Goal: Task Accomplishment & Management: Manage account settings

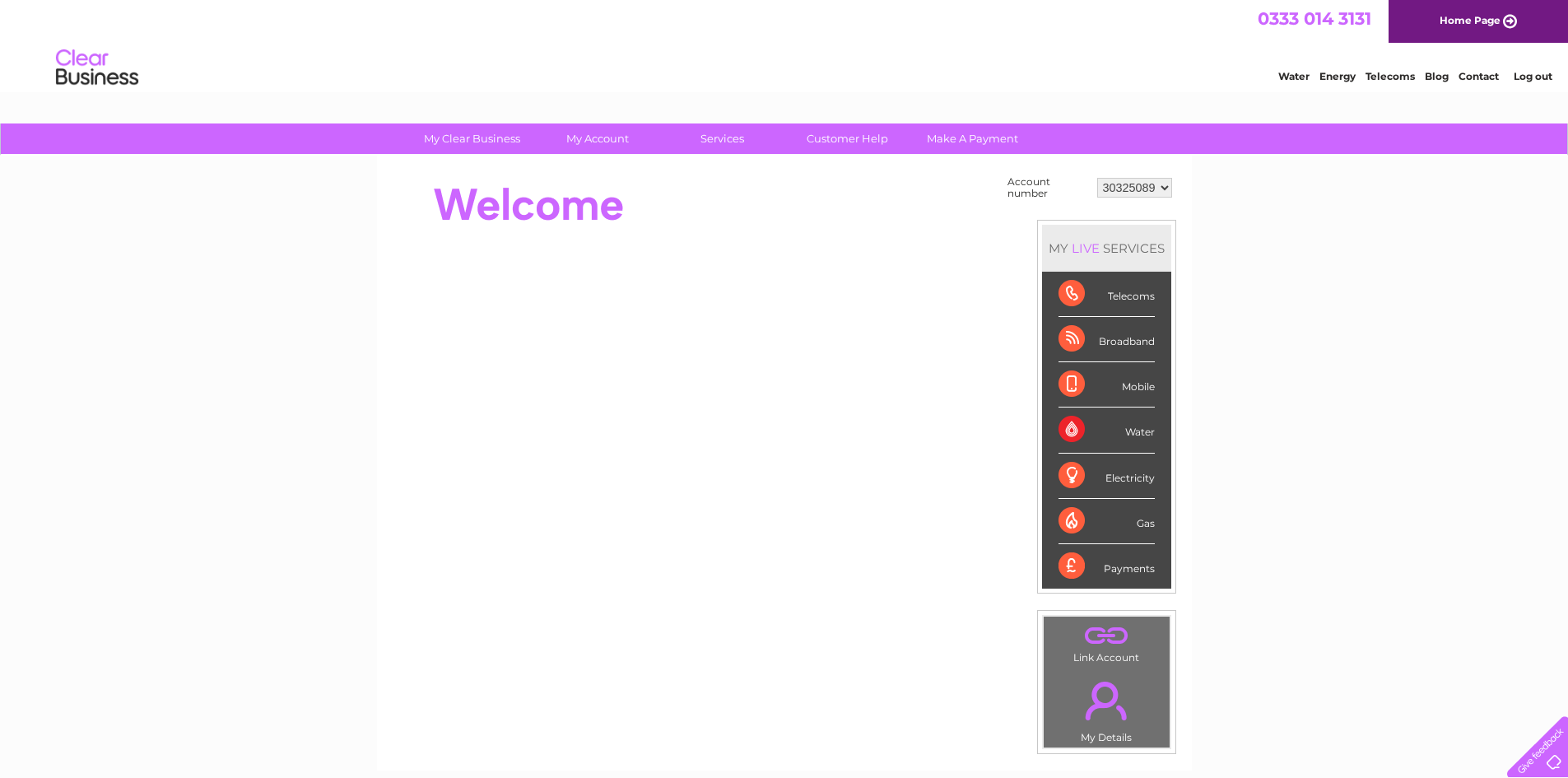
click at [1055, 569] on li "Payments" at bounding box center [1106, 566] width 129 height 45
click at [1069, 567] on div "Payments" at bounding box center [1106, 566] width 96 height 45
click at [1079, 567] on div "Payments" at bounding box center [1106, 566] width 96 height 45
click at [1152, 578] on div "Payments" at bounding box center [1106, 566] width 96 height 45
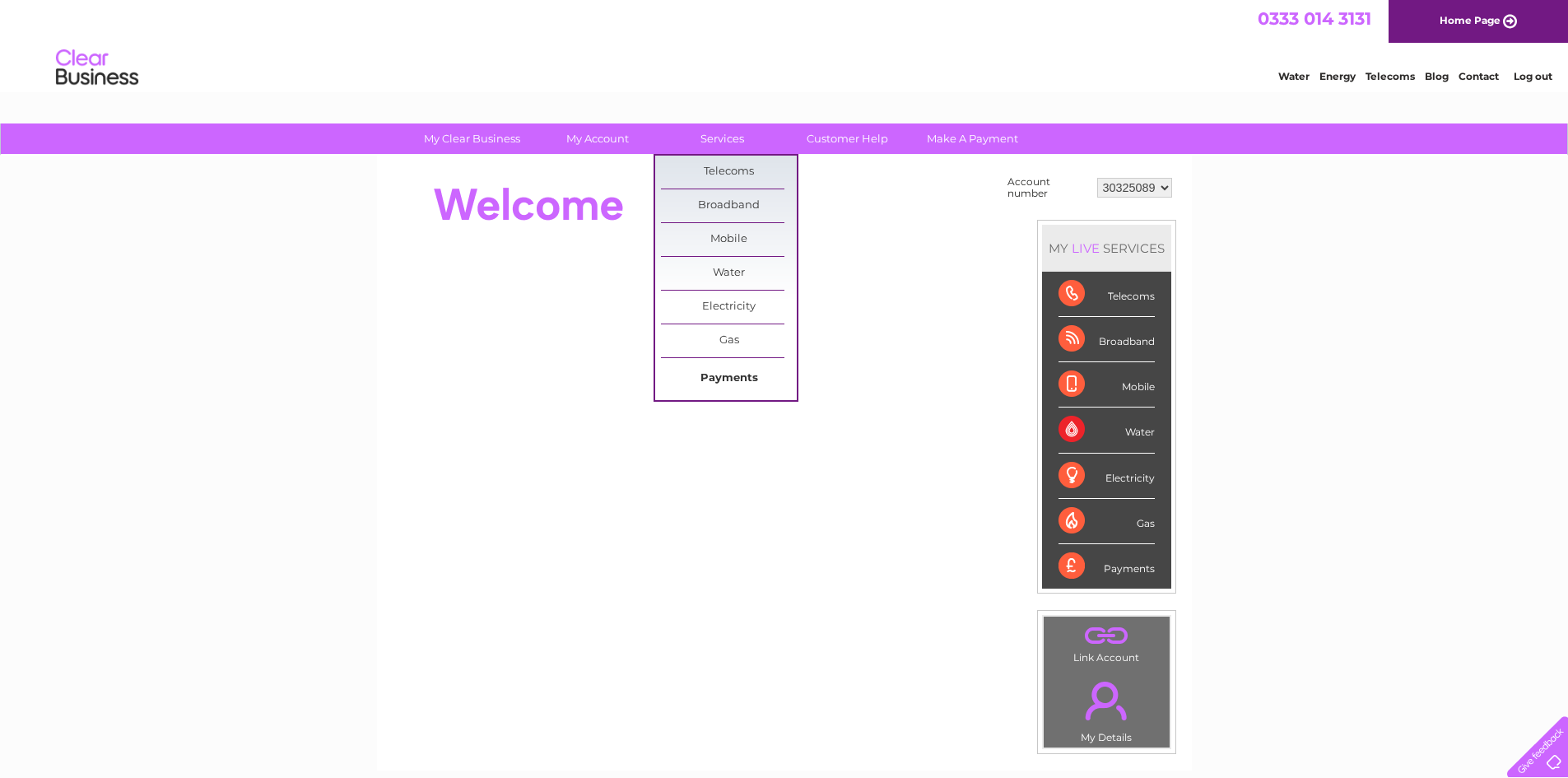
click at [744, 378] on link "Payments" at bounding box center [728, 378] width 136 height 33
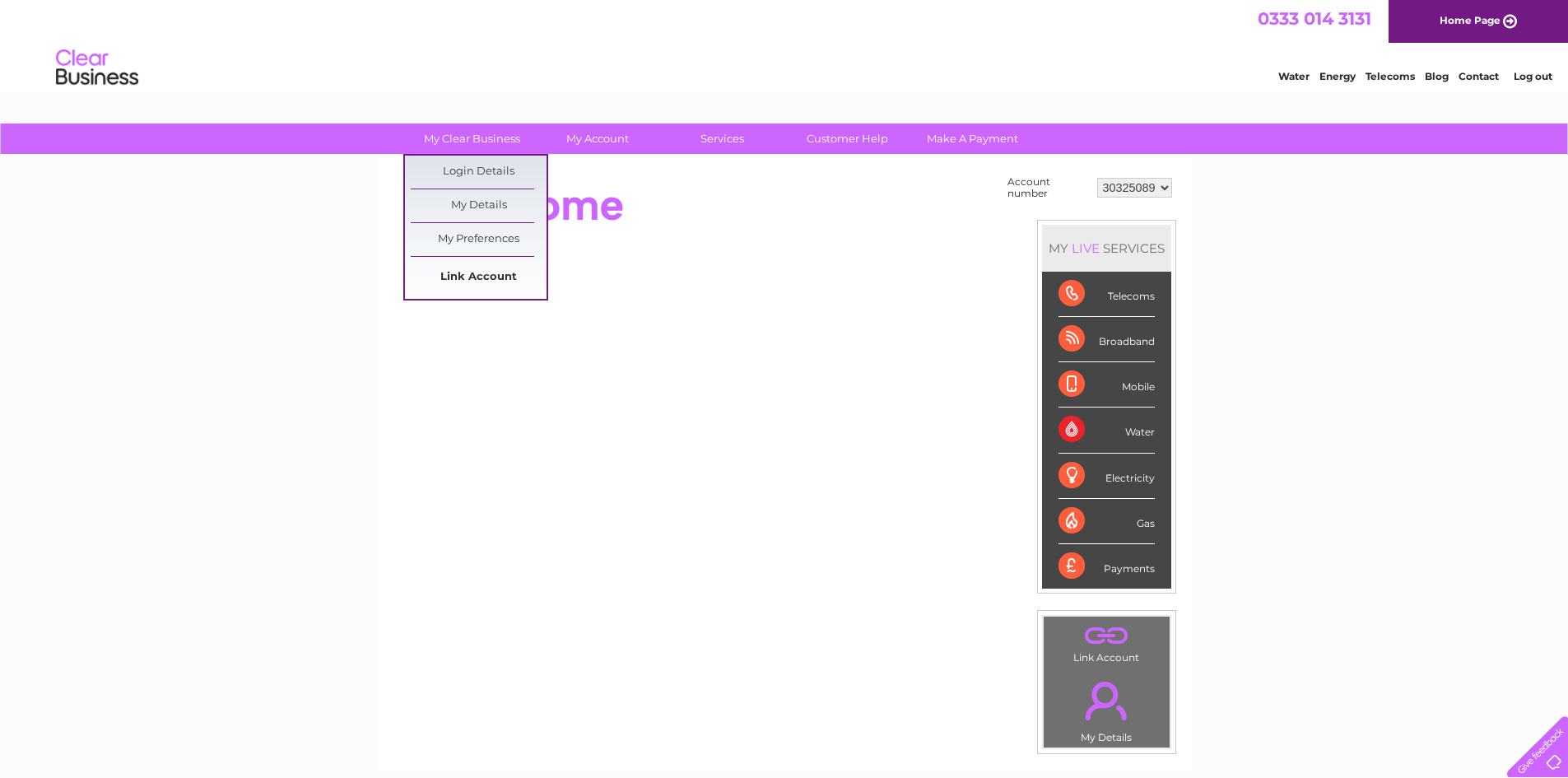
click at [481, 273] on link "Link Account" at bounding box center [478, 277] width 136 height 33
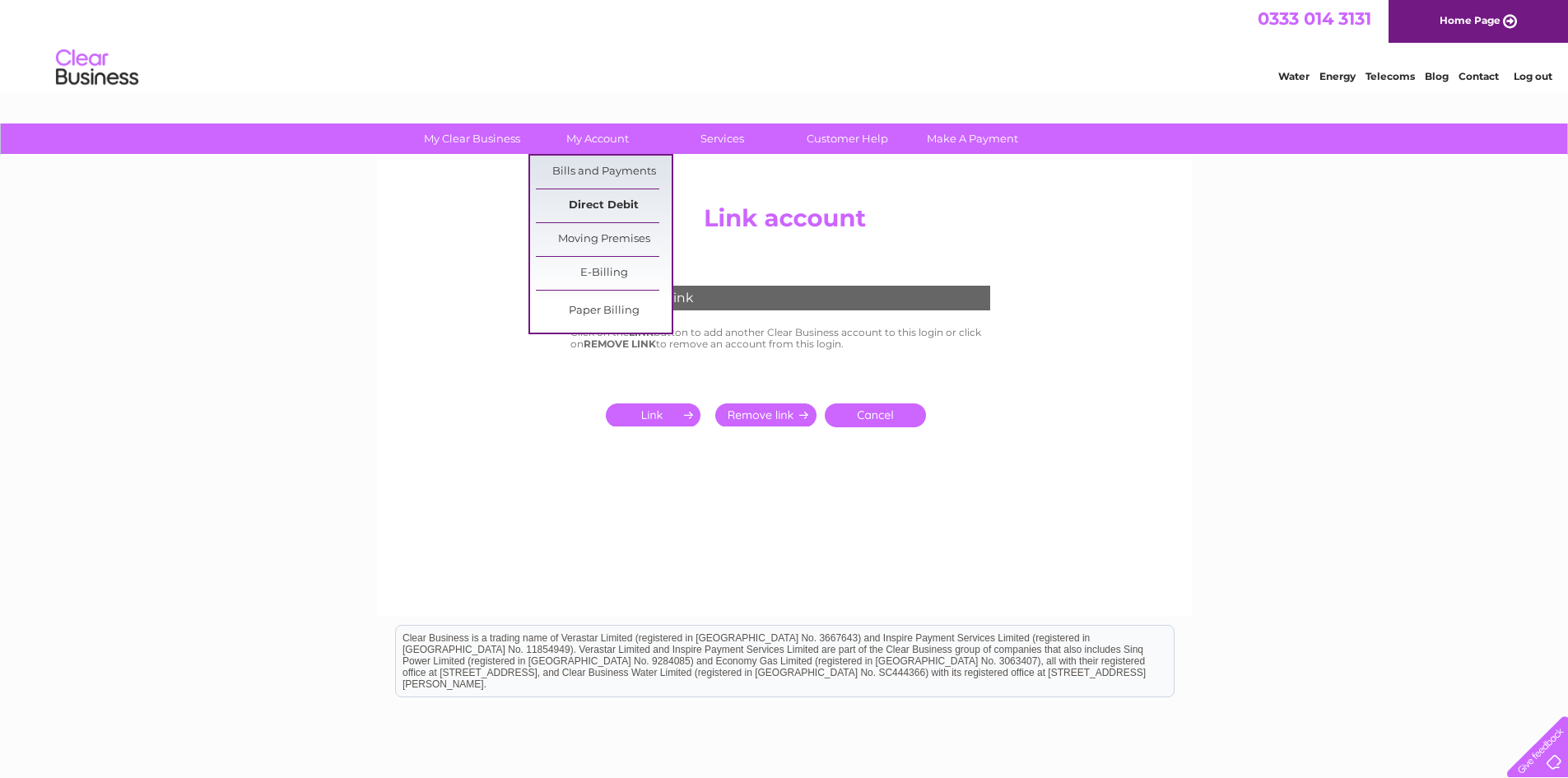
click at [591, 197] on link "Direct Debit" at bounding box center [603, 205] width 136 height 33
click at [602, 205] on link "Direct Debit" at bounding box center [603, 205] width 136 height 33
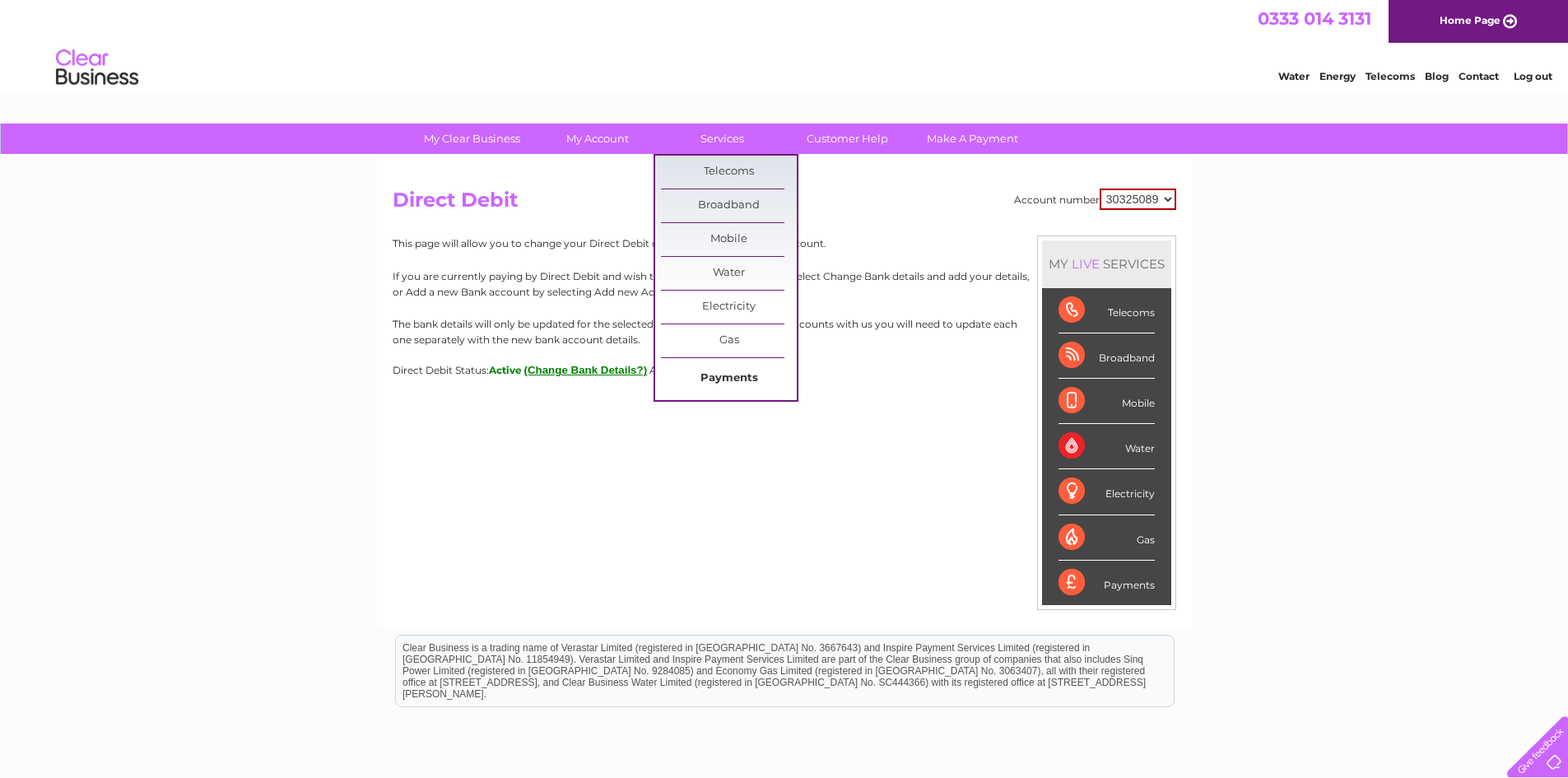
click at [740, 372] on link "Payments" at bounding box center [728, 378] width 136 height 33
